Goal: Register for event/course

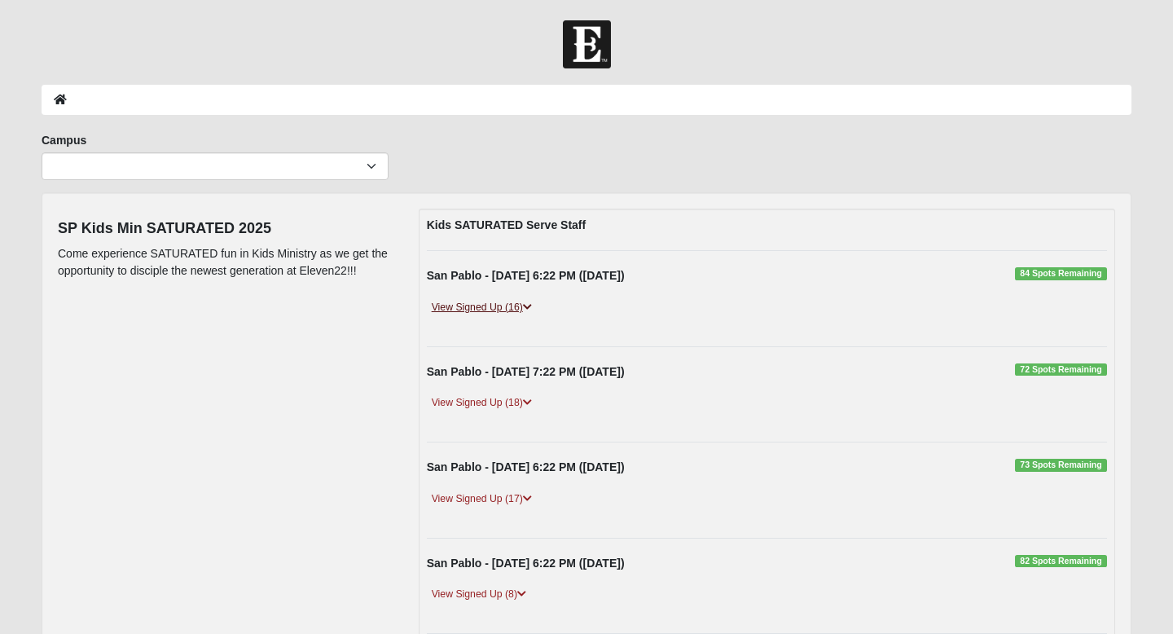
click at [525, 305] on icon at bounding box center [527, 307] width 9 height 10
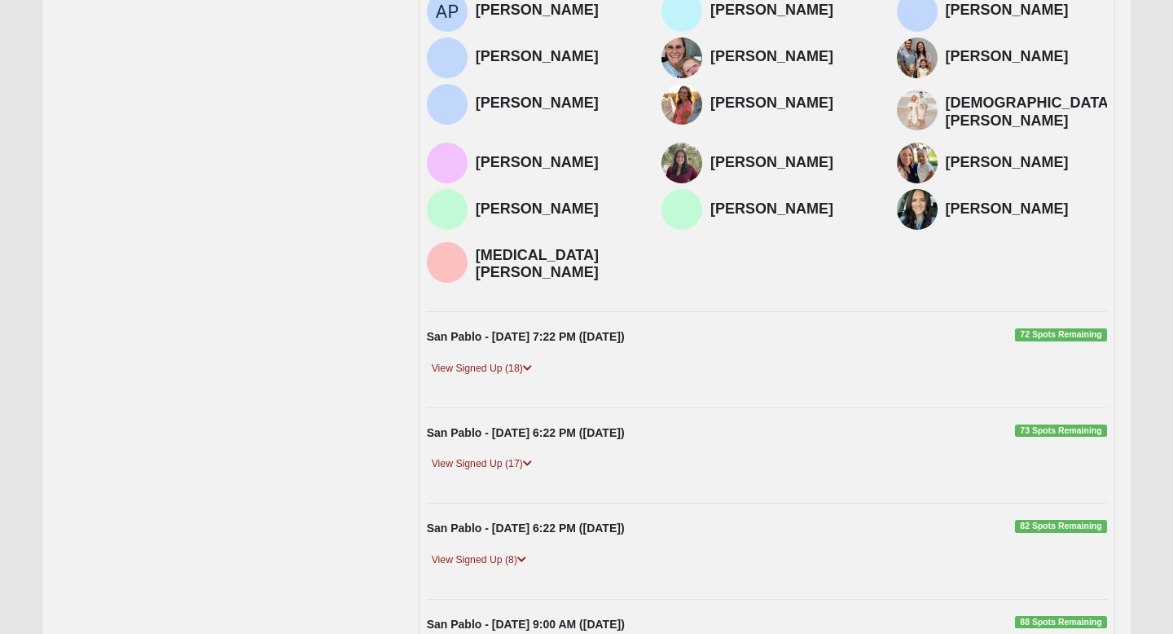
scroll to position [360, 0]
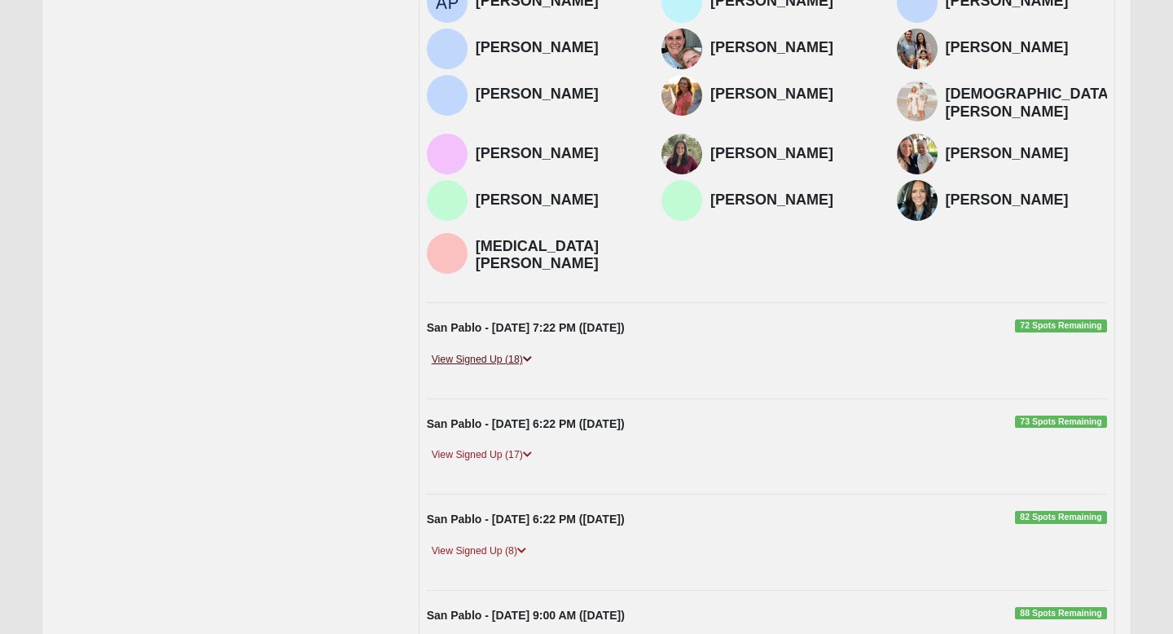
click at [516, 351] on link "View Signed Up (18)" at bounding box center [482, 359] width 110 height 17
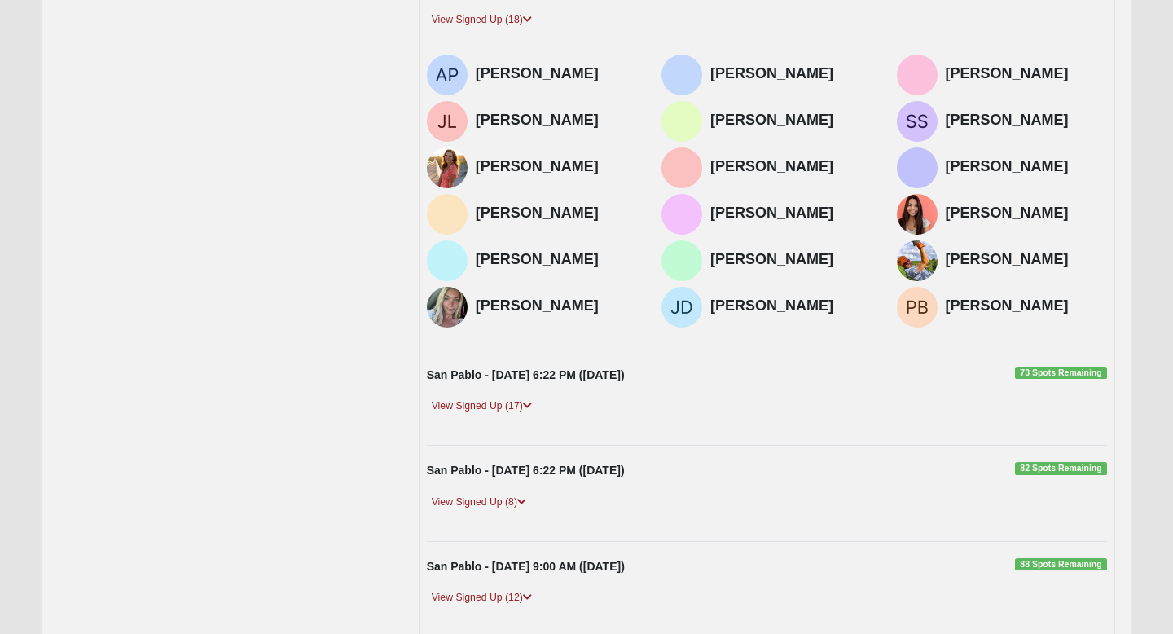
scroll to position [704, 0]
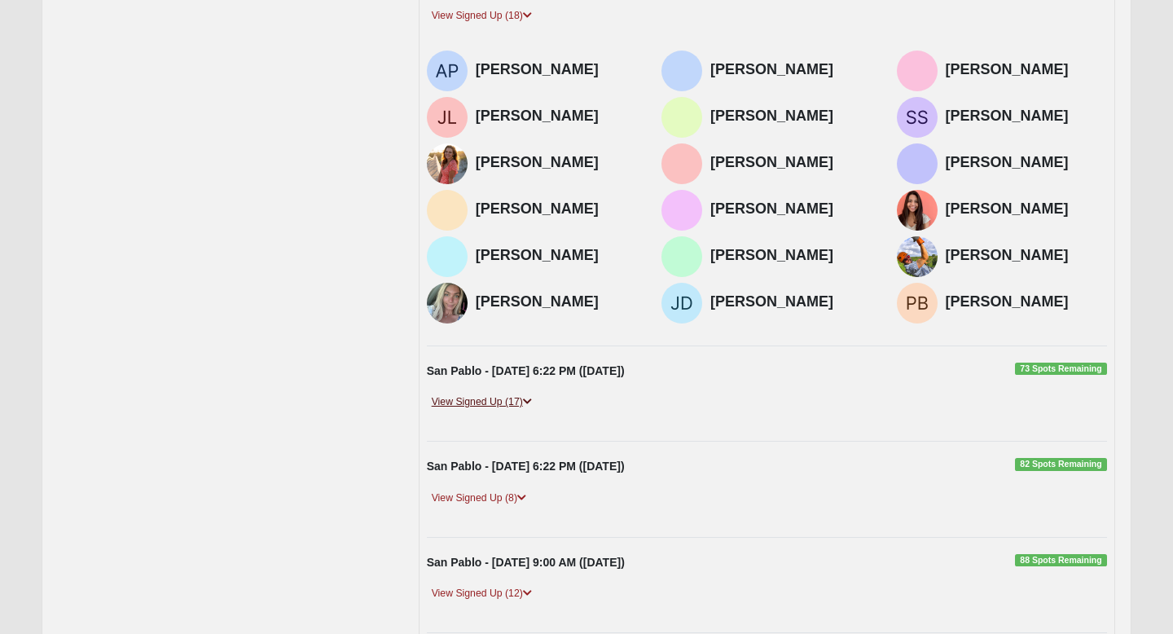
click at [501, 393] on link "View Signed Up (17)" at bounding box center [482, 401] width 110 height 17
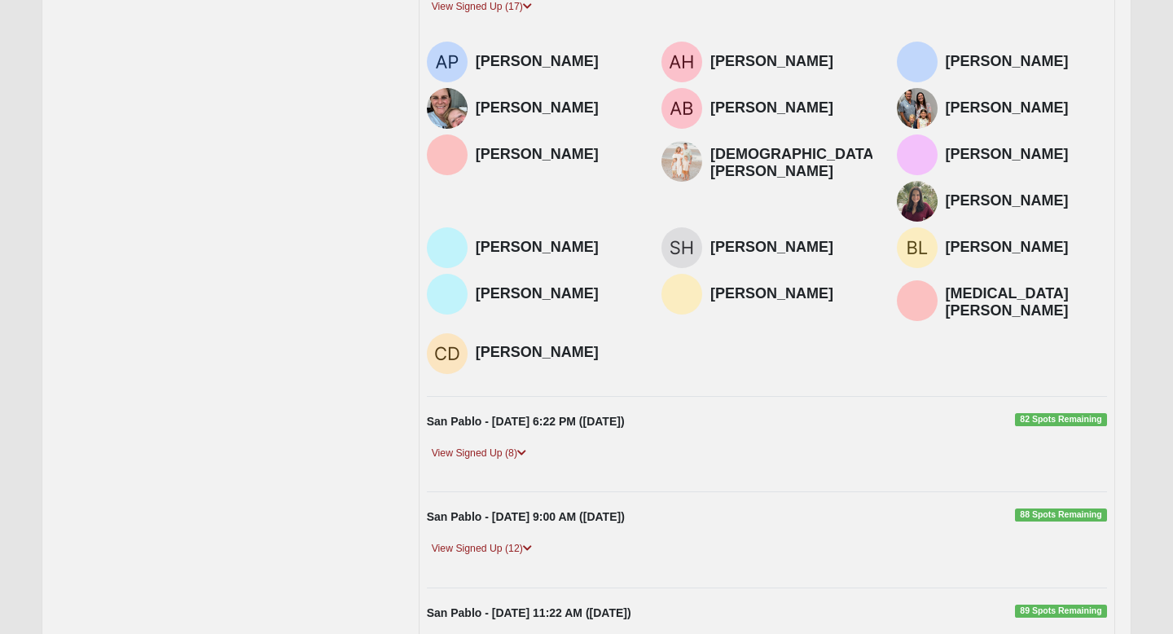
scroll to position [1099, 0]
click at [492, 444] on link "View Signed Up (8)" at bounding box center [479, 452] width 104 height 17
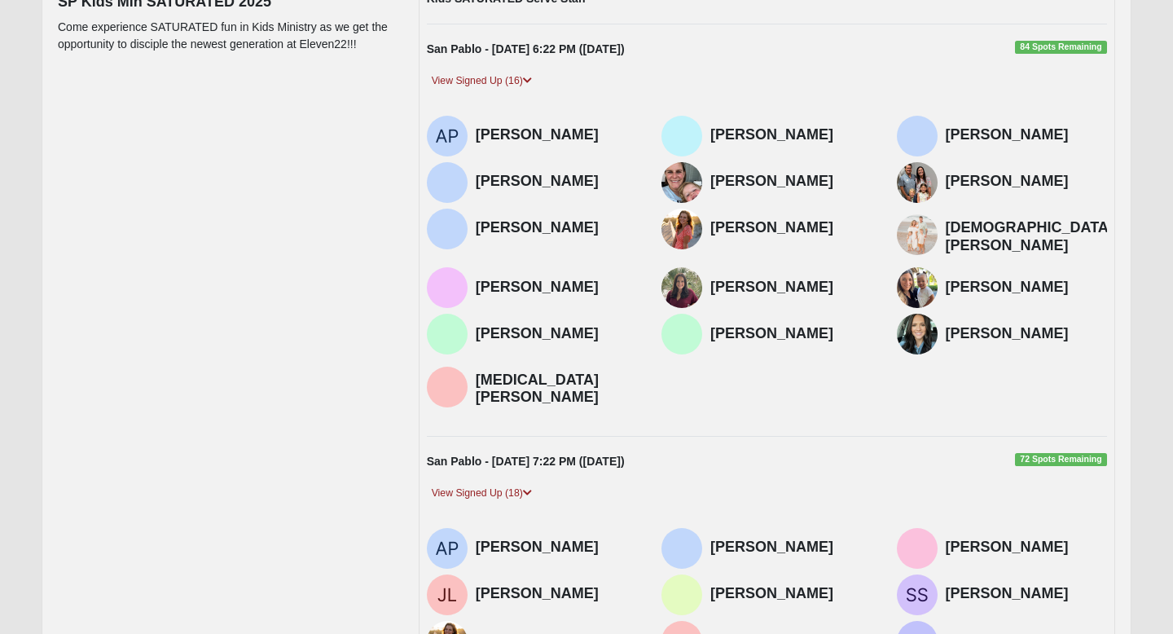
scroll to position [0, 0]
